Goal: Task Accomplishment & Management: Manage account settings

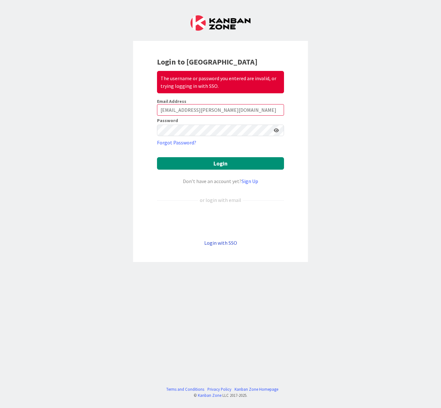
click at [224, 243] on link "Login with SSO" at bounding box center [220, 243] width 33 height 6
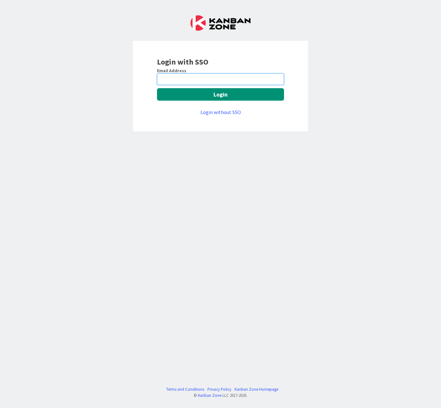
click at [199, 81] on input "email" at bounding box center [220, 79] width 127 height 12
click at [198, 80] on input "email" at bounding box center [220, 79] width 127 height 12
type input "[EMAIL_ADDRESS][PERSON_NAME][DOMAIN_NAME]"
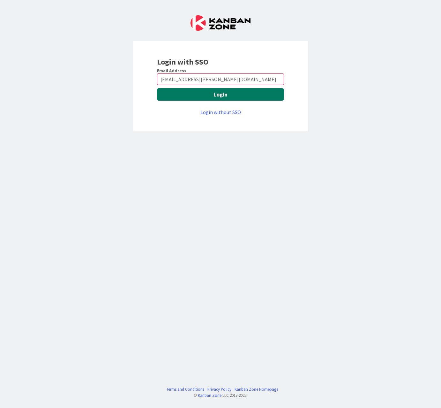
click at [210, 91] on button "Login" at bounding box center [220, 94] width 127 height 12
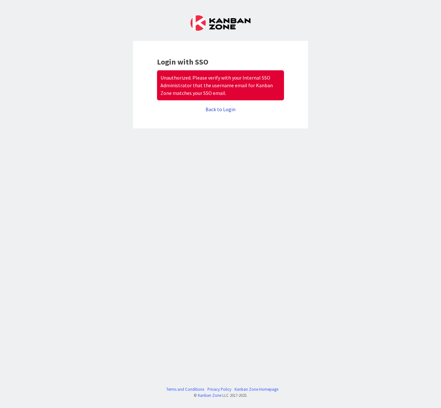
click at [225, 112] on link "Back to Login" at bounding box center [221, 109] width 30 height 6
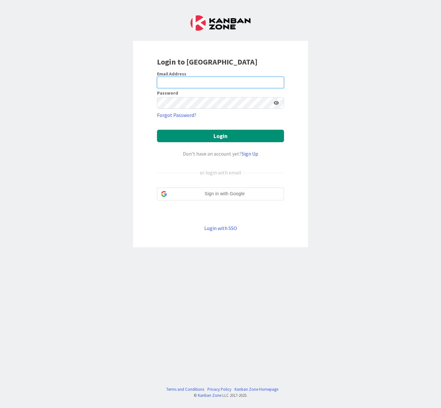
type input "[EMAIL_ADDRESS][PERSON_NAME][DOMAIN_NAME]"
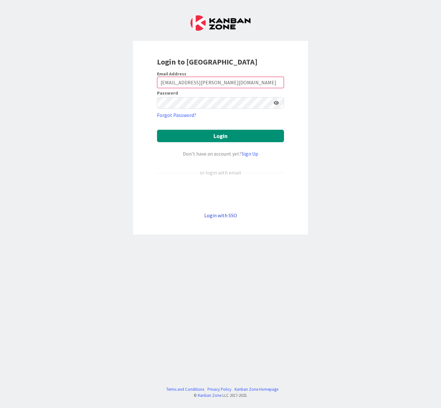
click at [232, 213] on link "Login with SSO" at bounding box center [220, 215] width 33 height 6
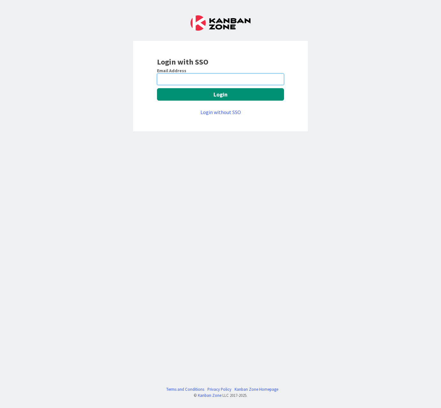
click at [199, 75] on input "email" at bounding box center [220, 79] width 127 height 12
type input "[EMAIL_ADDRESS][PERSON_NAME][DOMAIN_NAME]"
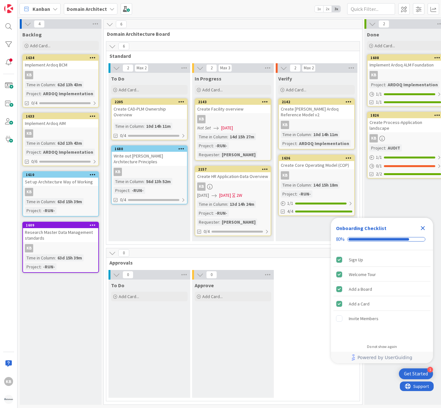
click at [423, 228] on icon "Close Checklist" at bounding box center [423, 228] width 4 height 4
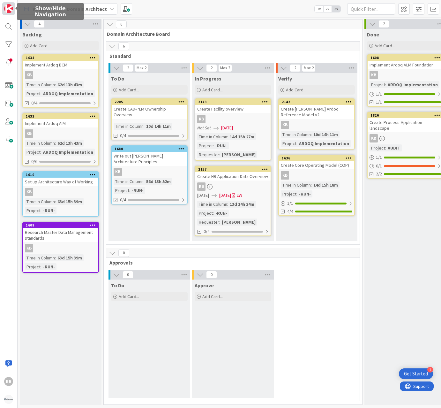
click at [9, 8] on img at bounding box center [8, 8] width 9 height 9
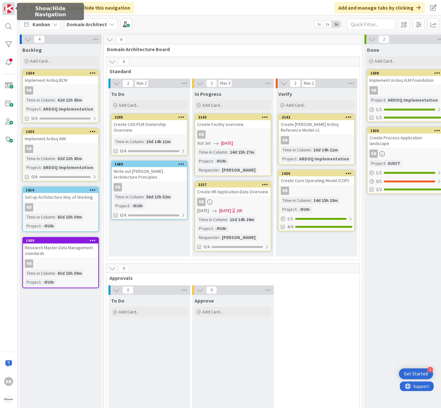
click at [9, 8] on img at bounding box center [8, 8] width 9 height 9
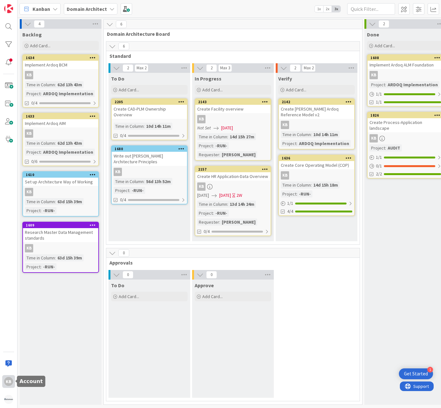
click at [8, 382] on div "KB" at bounding box center [8, 381] width 9 height 9
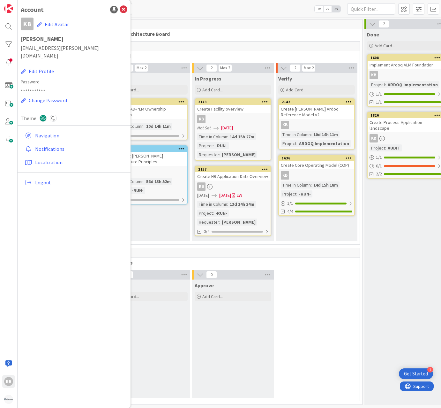
click at [36, 41] on h1 "[PERSON_NAME]" at bounding box center [74, 39] width 107 height 6
click at [36, 40] on h1 "[PERSON_NAME]" at bounding box center [74, 39] width 107 height 6
drag, startPoint x: 36, startPoint y: 40, endPoint x: 24, endPoint y: 40, distance: 11.8
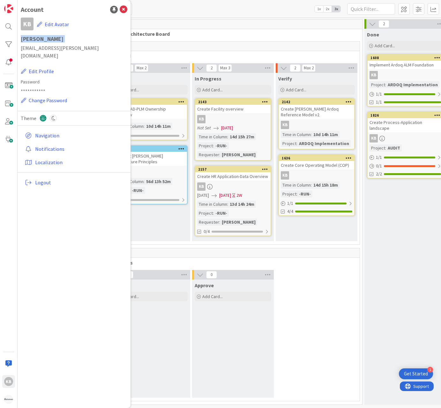
click at [24, 40] on h1 "[PERSON_NAME]" at bounding box center [74, 39] width 107 height 6
click at [36, 67] on button "Edit Profile" at bounding box center [38, 71] width 34 height 8
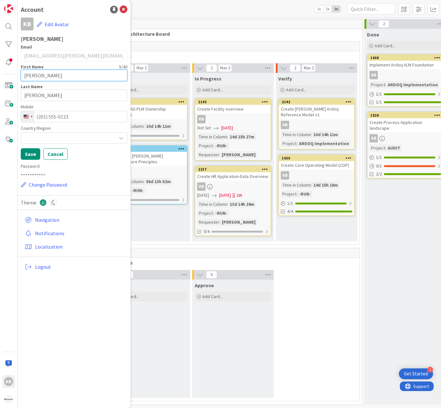
click at [27, 74] on input "[PERSON_NAME]" at bounding box center [74, 76] width 107 height 12
click at [37, 98] on input "[PERSON_NAME]" at bounding box center [74, 95] width 107 height 12
click at [42, 108] on label "Mobile" at bounding box center [74, 107] width 107 height 7
click at [68, 123] on div "Email [EMAIL_ADDRESS][PERSON_NAME][DOMAIN_NAME] First Name 5 / 40 [PERSON_NAME]…" at bounding box center [74, 118] width 107 height 148
click at [67, 117] on input "tel" at bounding box center [74, 117] width 107 height 12
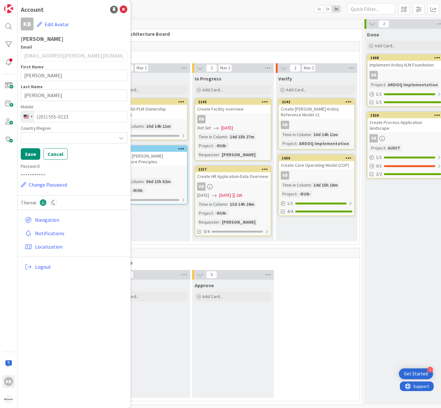
click at [65, 129] on label "Country/Region" at bounding box center [74, 128] width 107 height 7
